Goal: Information Seeking & Learning: Learn about a topic

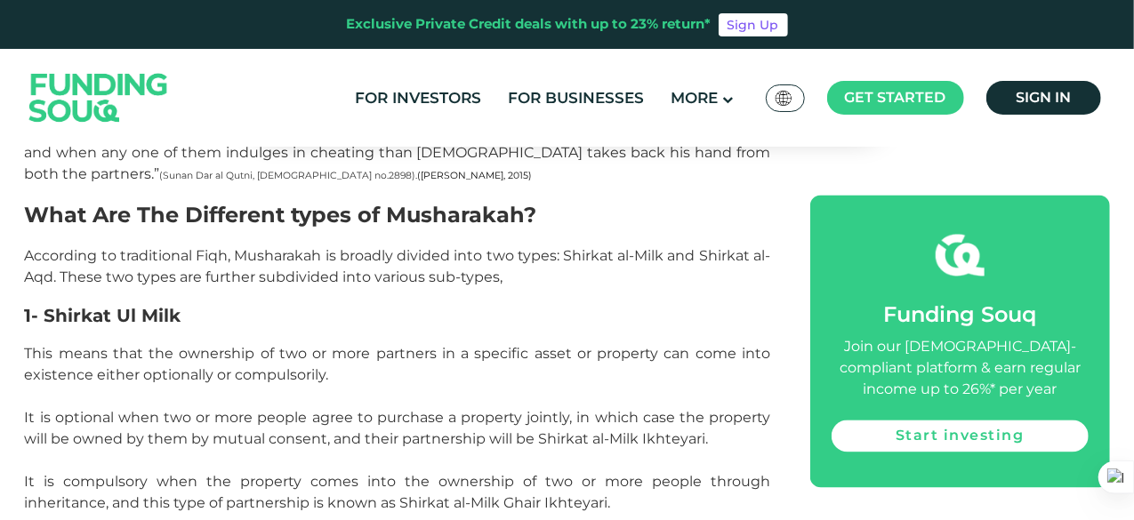
scroll to position [1636, 0]
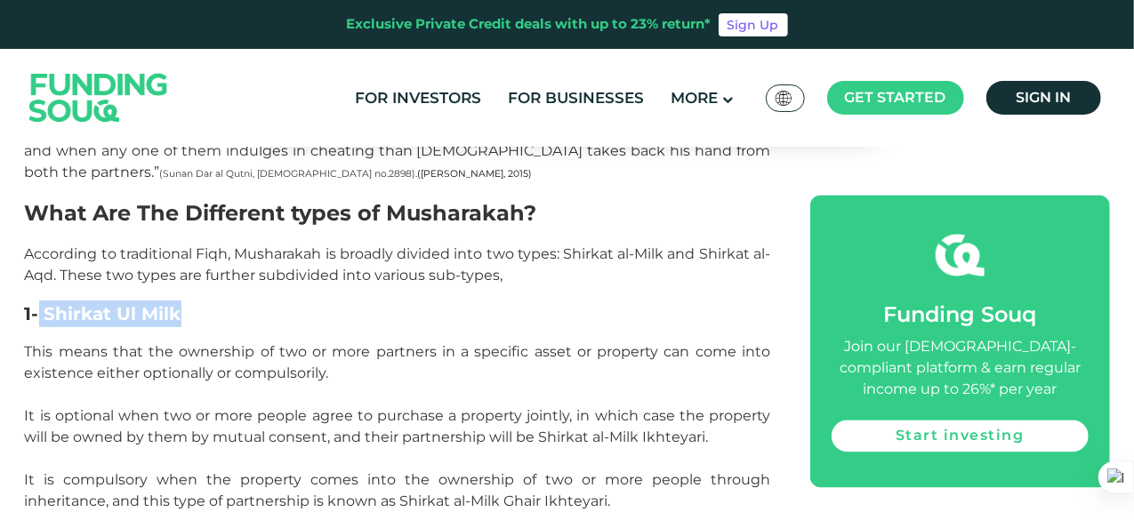
drag, startPoint x: 41, startPoint y: 192, endPoint x: 188, endPoint y: 204, distance: 148.0
click at [188, 301] on h3 "1- Shirkat Ul Milk" at bounding box center [398, 314] width 746 height 27
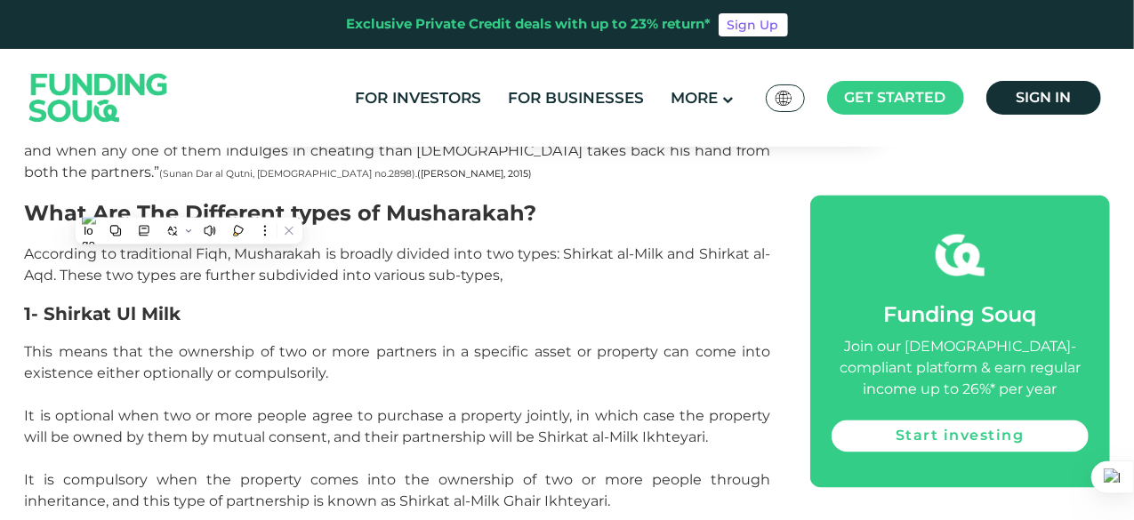
drag, startPoint x: 53, startPoint y: 417, endPoint x: 217, endPoint y: 416, distance: 163.6
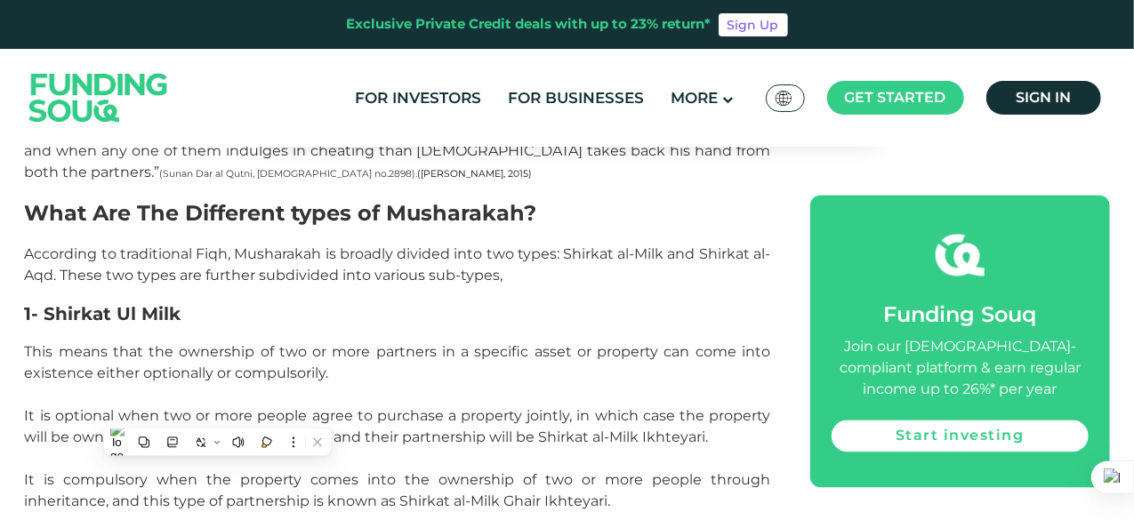
drag, startPoint x: 48, startPoint y: 412, endPoint x: 196, endPoint y: 404, distance: 148.7
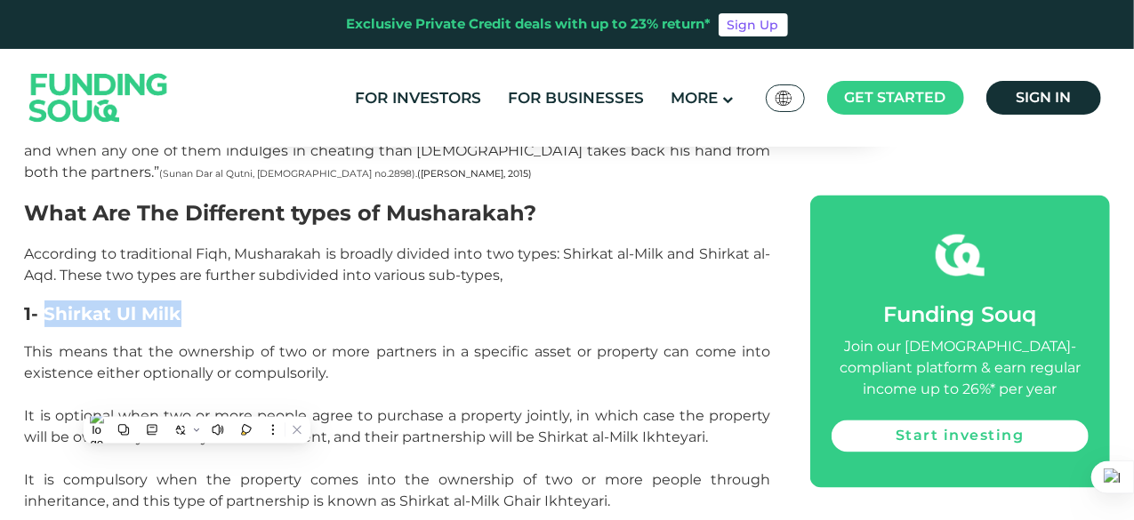
drag, startPoint x: 45, startPoint y: 194, endPoint x: 184, endPoint y: 198, distance: 138.8
click at [184, 301] on h3 "1- Shirkat Ul Milk" at bounding box center [398, 314] width 746 height 27
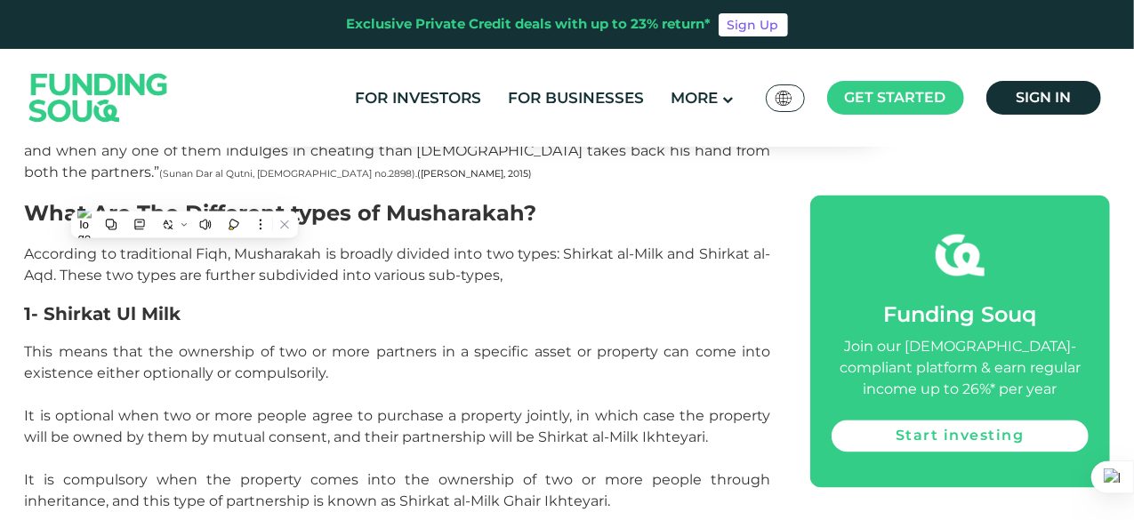
click at [150, 341] on p "This means that the ownership of two or more partners in a specific asset or pr…" at bounding box center [398, 426] width 746 height 171
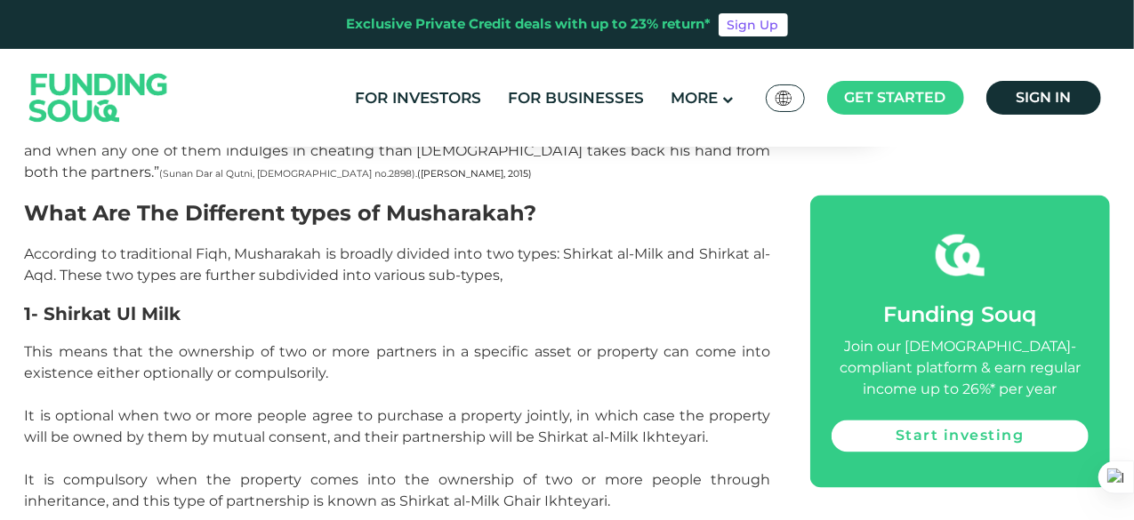
click at [565, 384] on p "This means that the ownership of two or more partners in a specific asset or pr…" at bounding box center [398, 426] width 746 height 171
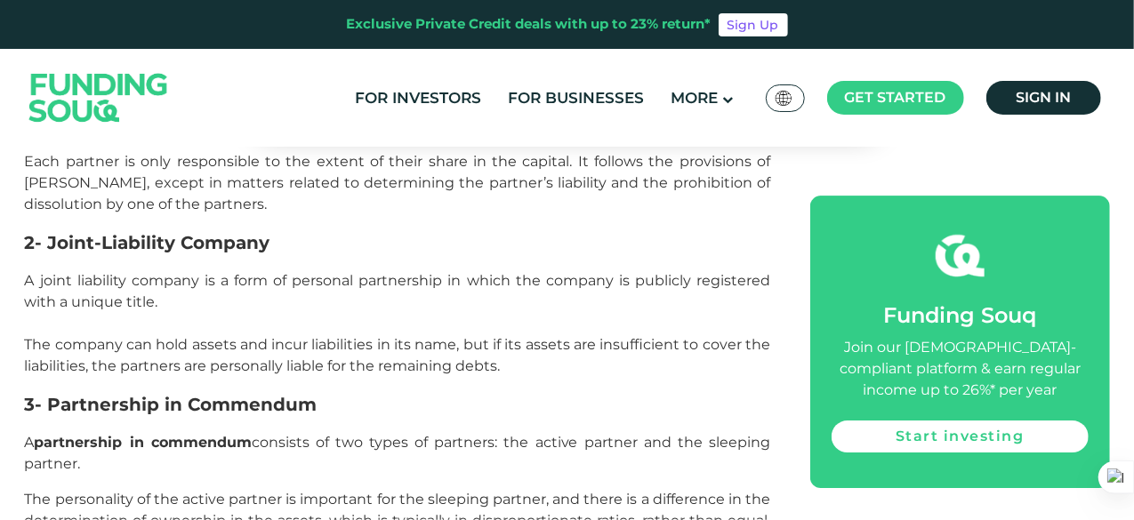
scroll to position [2830, 0]
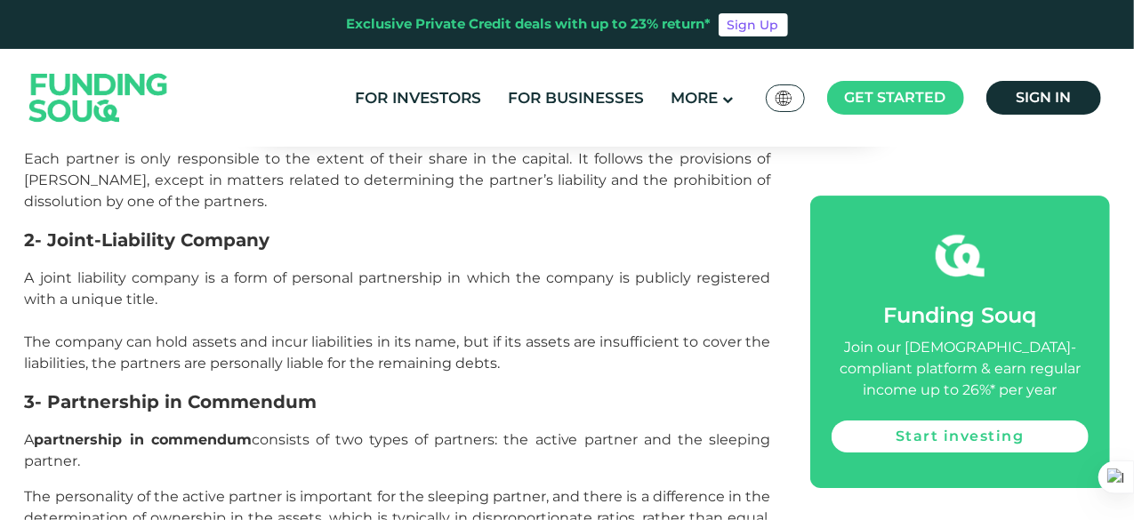
click at [1114, 199] on section "Home Blog Shariah Compliance [DATE]" at bounding box center [567, 240] width 1102 height 5108
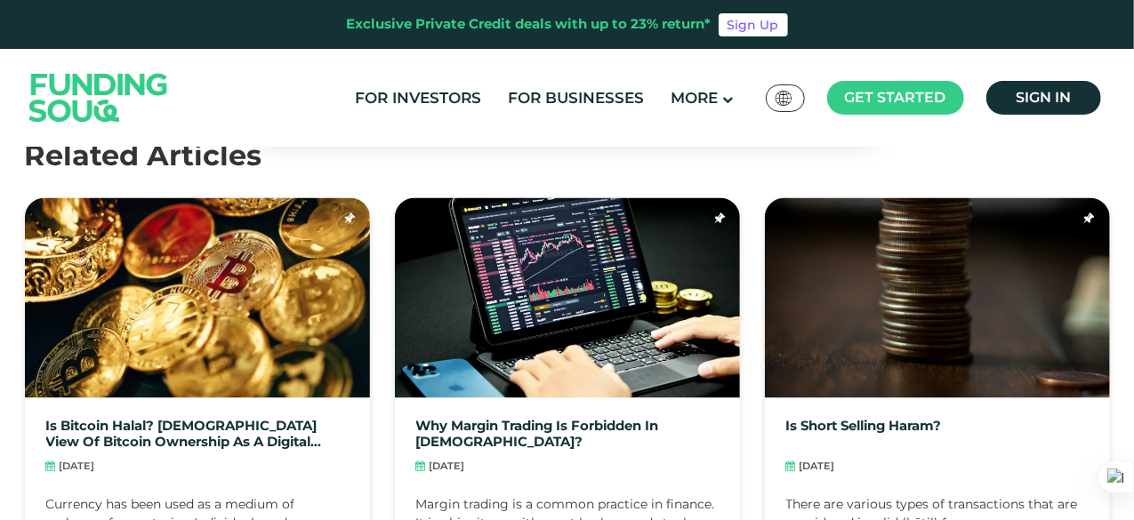
scroll to position [4928, 0]
